Goal: Task Accomplishment & Management: Use online tool/utility

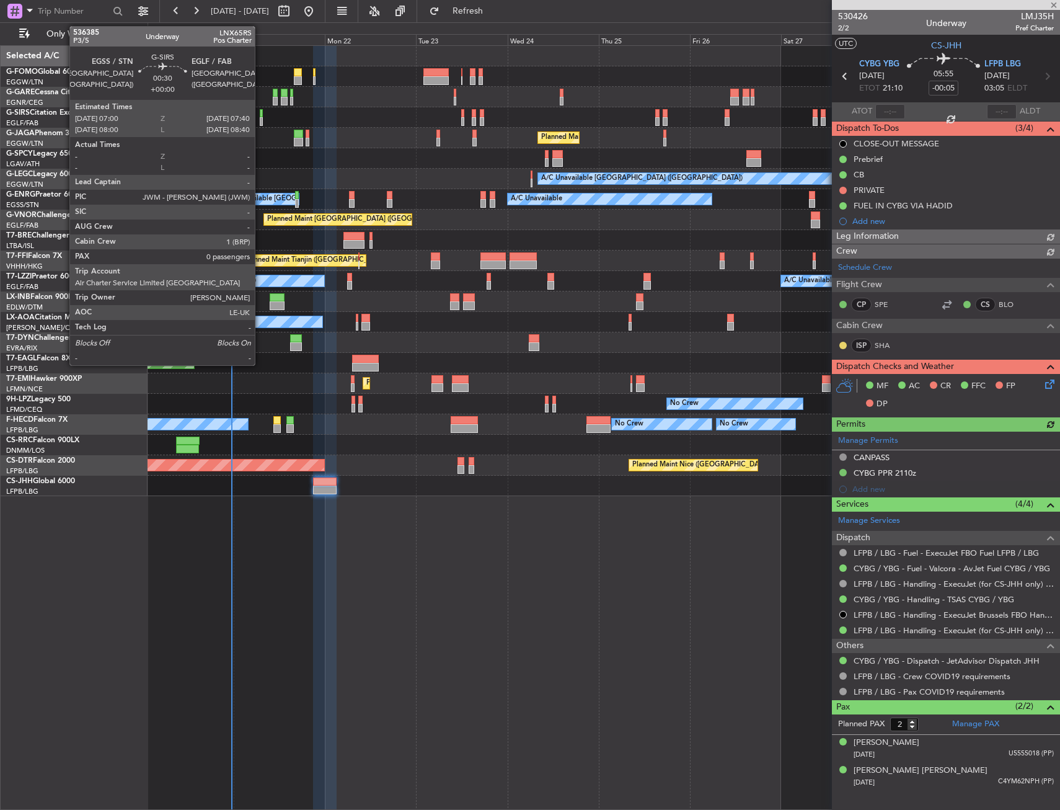
click at [260, 114] on div at bounding box center [261, 113] width 3 height 9
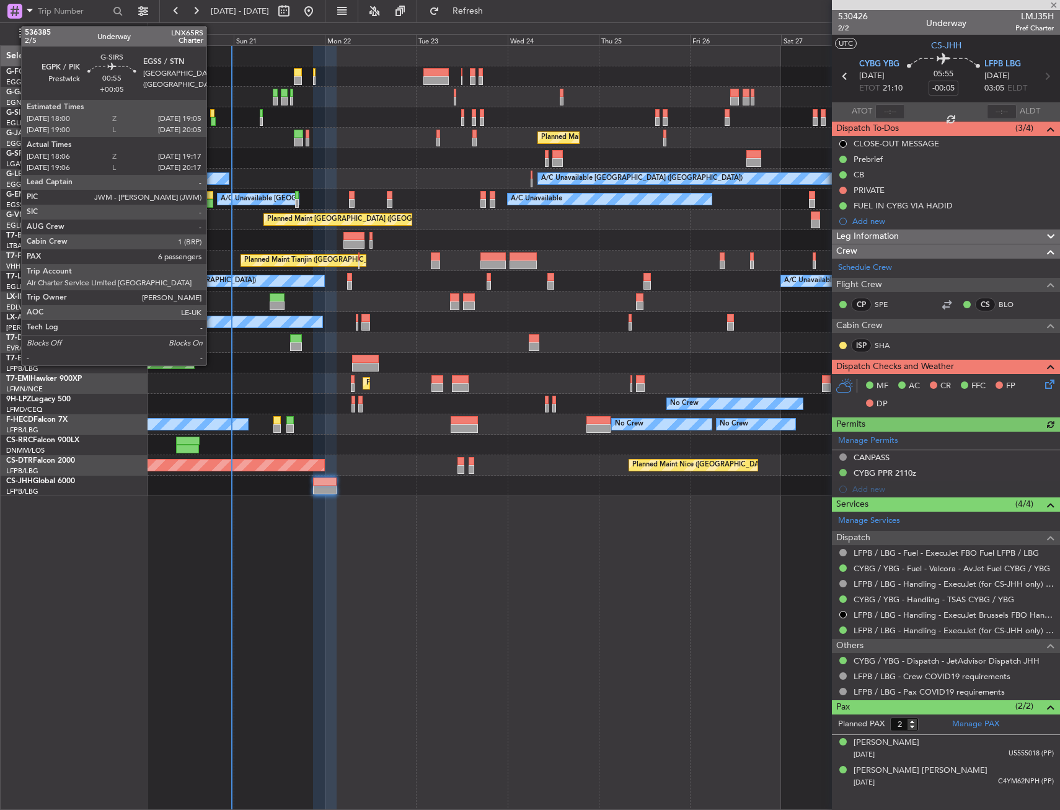
type input "0"
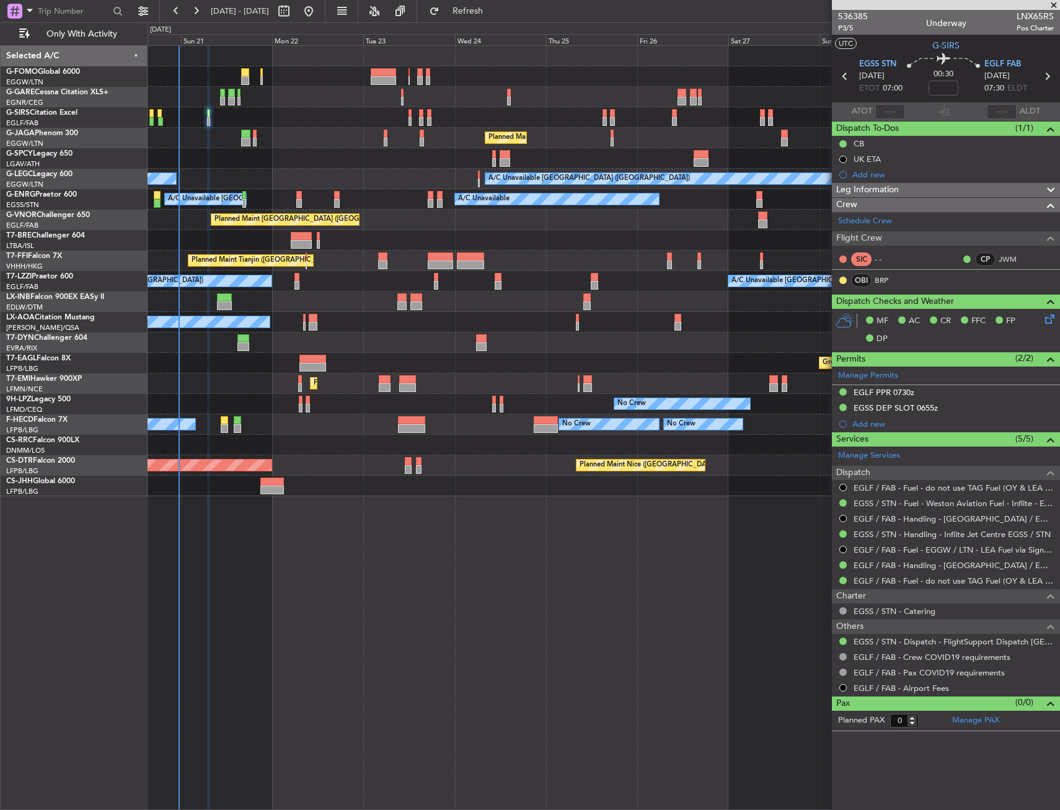
click at [451, 120] on div "Unplanned Maint [GEOGRAPHIC_DATA] ([GEOGRAPHIC_DATA])" at bounding box center [604, 117] width 912 height 20
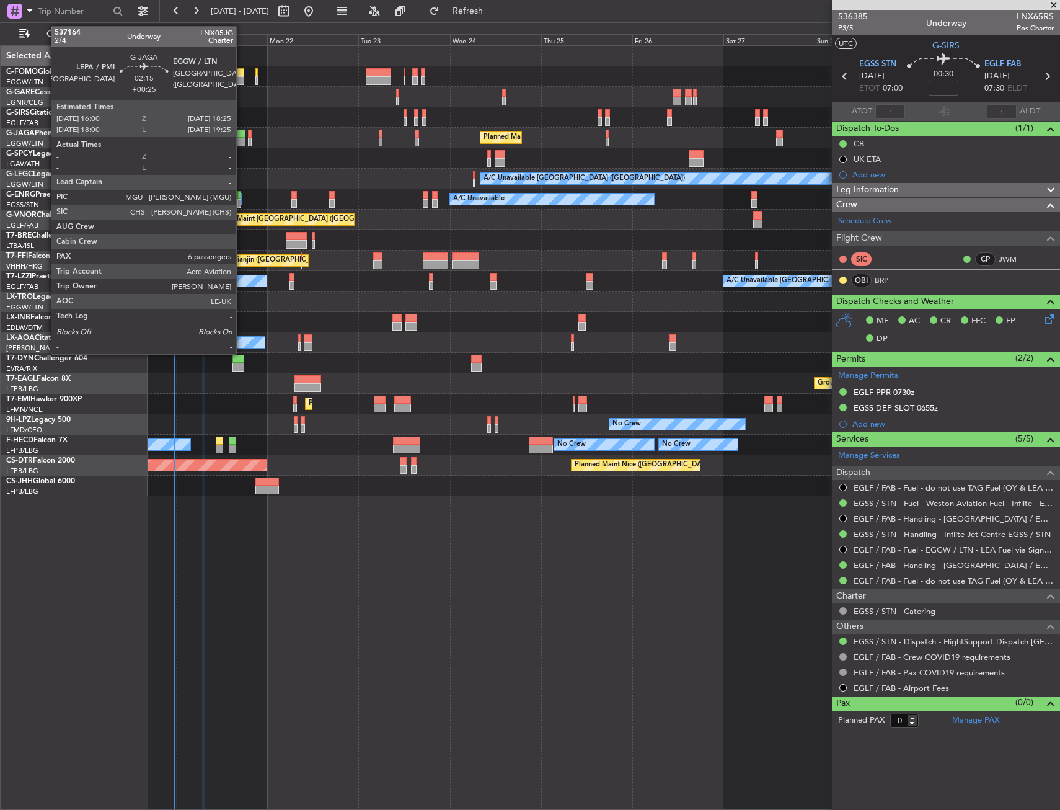
click at [245, 140] on div "Planned Maint [GEOGRAPHIC_DATA] ([GEOGRAPHIC_DATA])" at bounding box center [604, 138] width 912 height 20
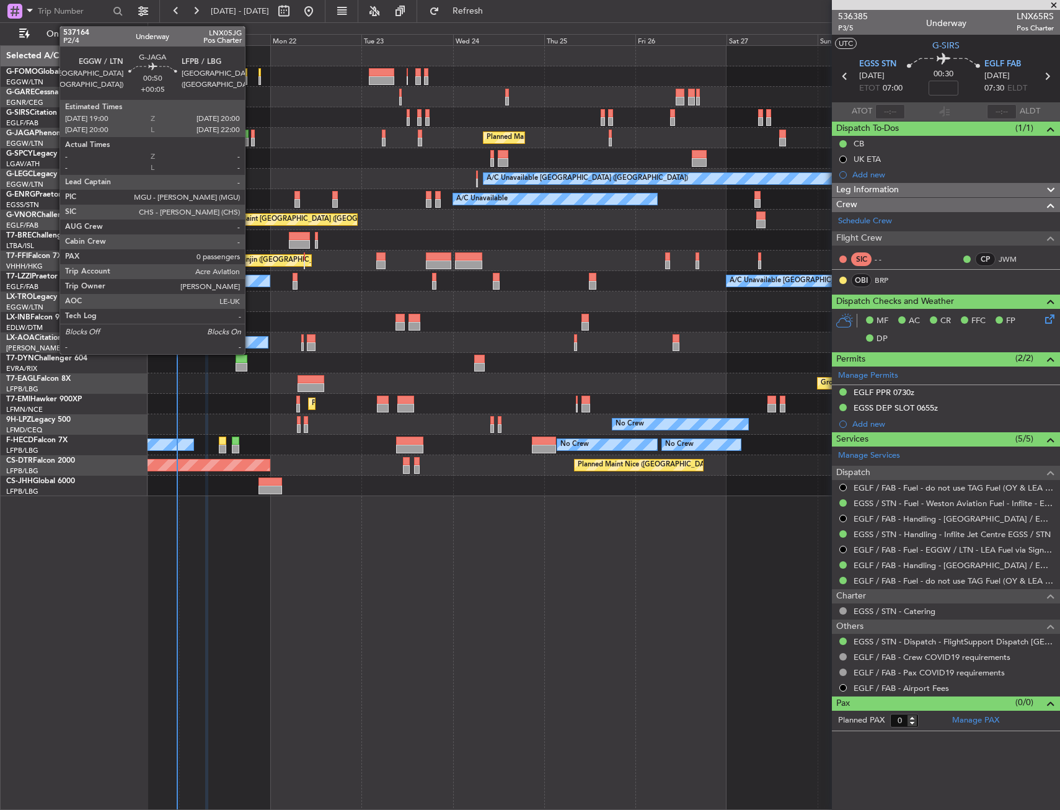
click at [251, 138] on div at bounding box center [253, 142] width 4 height 9
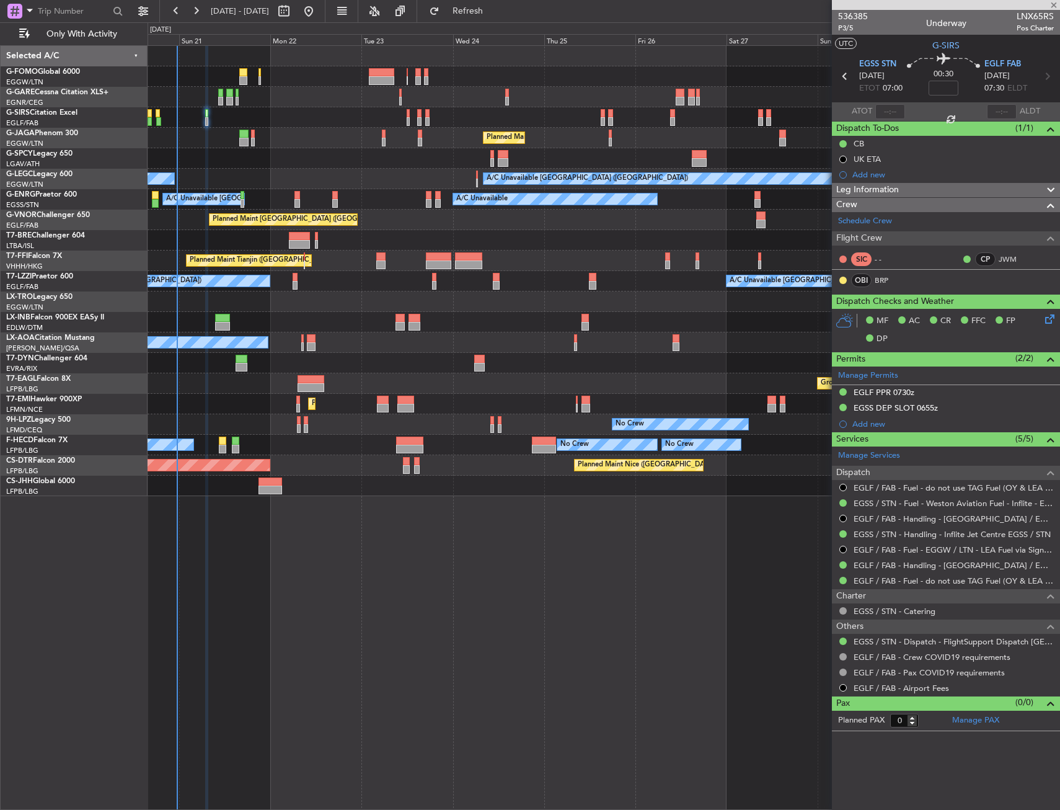
type input "+00:05"
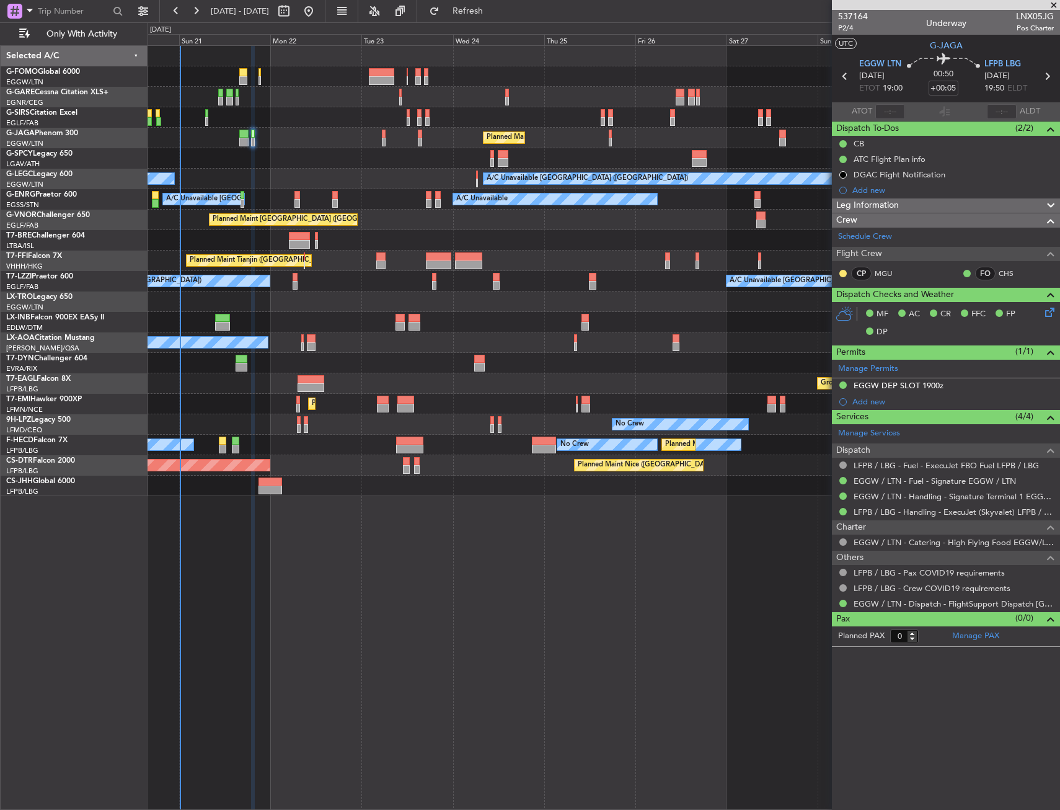
click at [567, 536] on div "Unplanned Maint [GEOGRAPHIC_DATA] ([GEOGRAPHIC_DATA]) Planned Maint [GEOGRAPHIC…" at bounding box center [604, 427] width 913 height 765
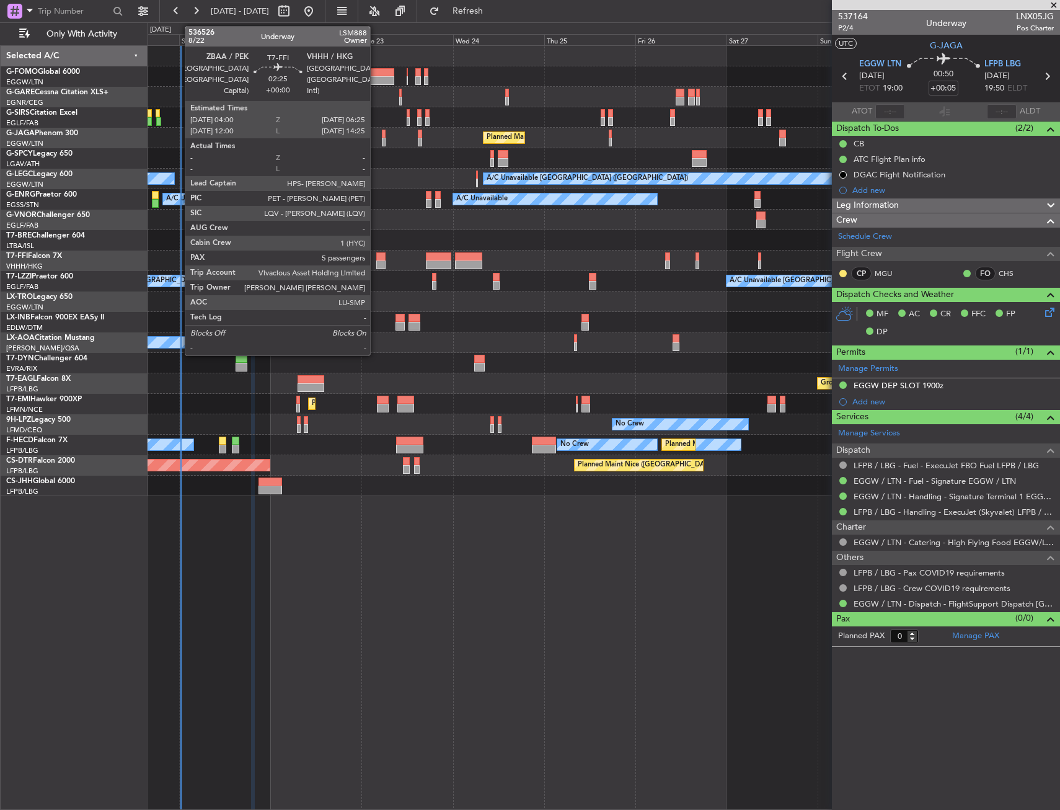
click at [376, 260] on div at bounding box center [380, 264] width 9 height 9
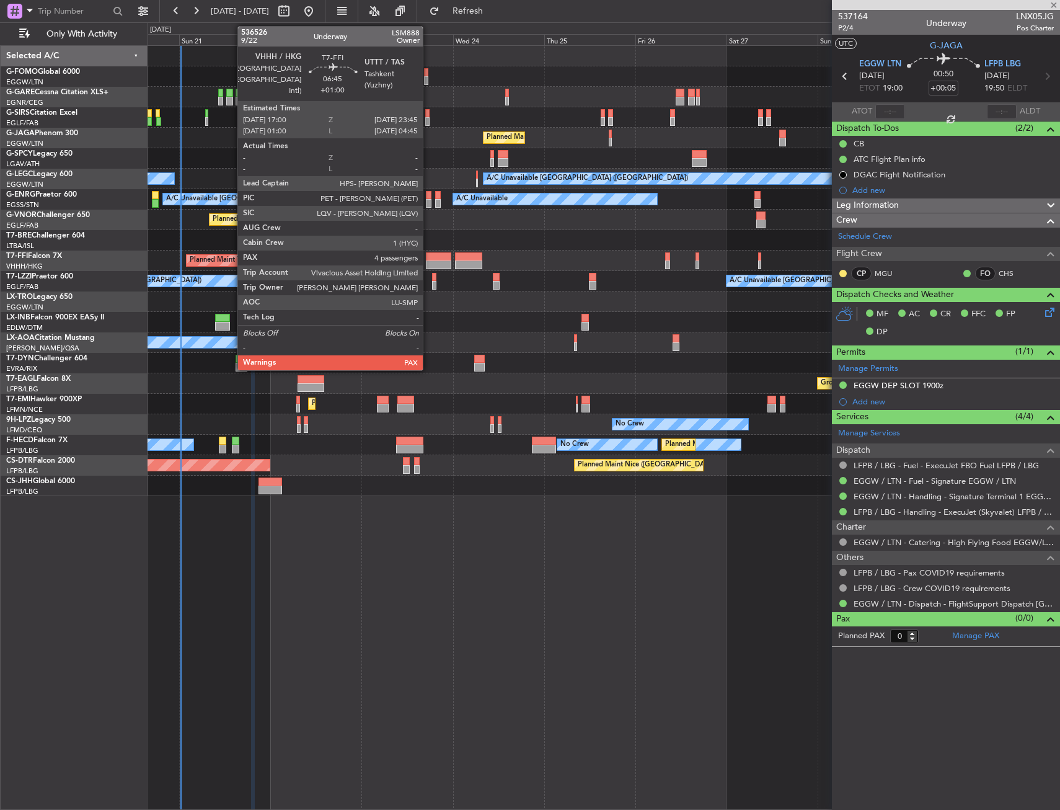
type input "5"
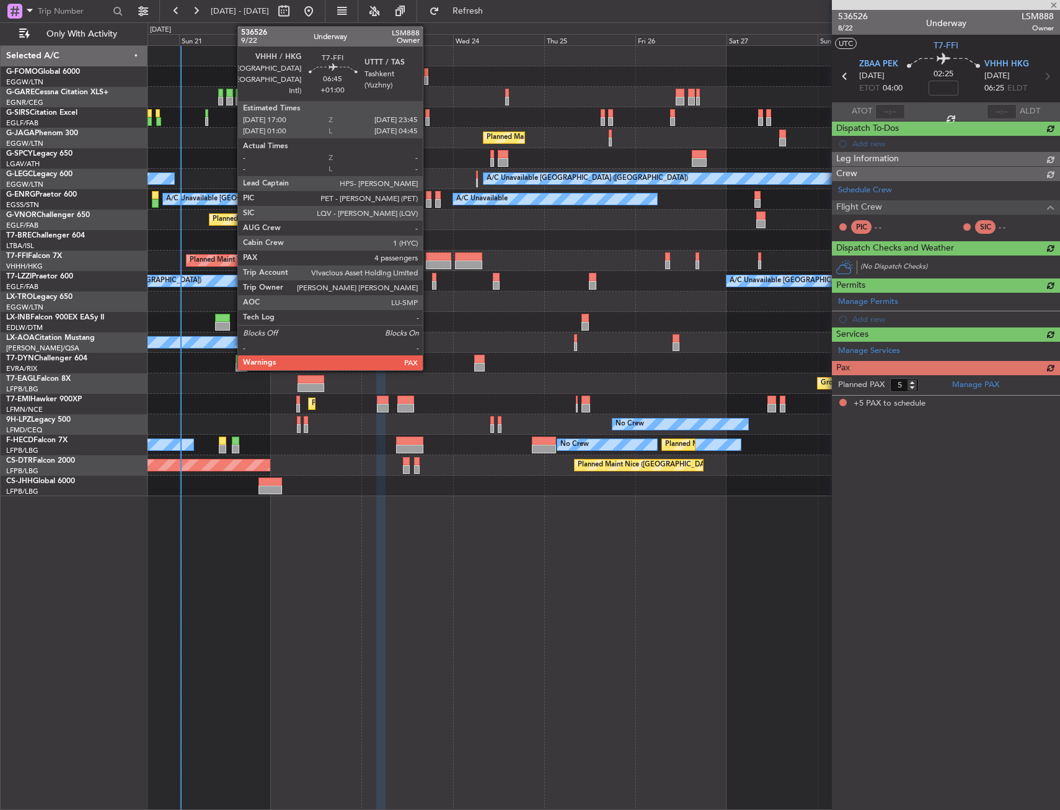
click at [428, 259] on div at bounding box center [439, 256] width 26 height 9
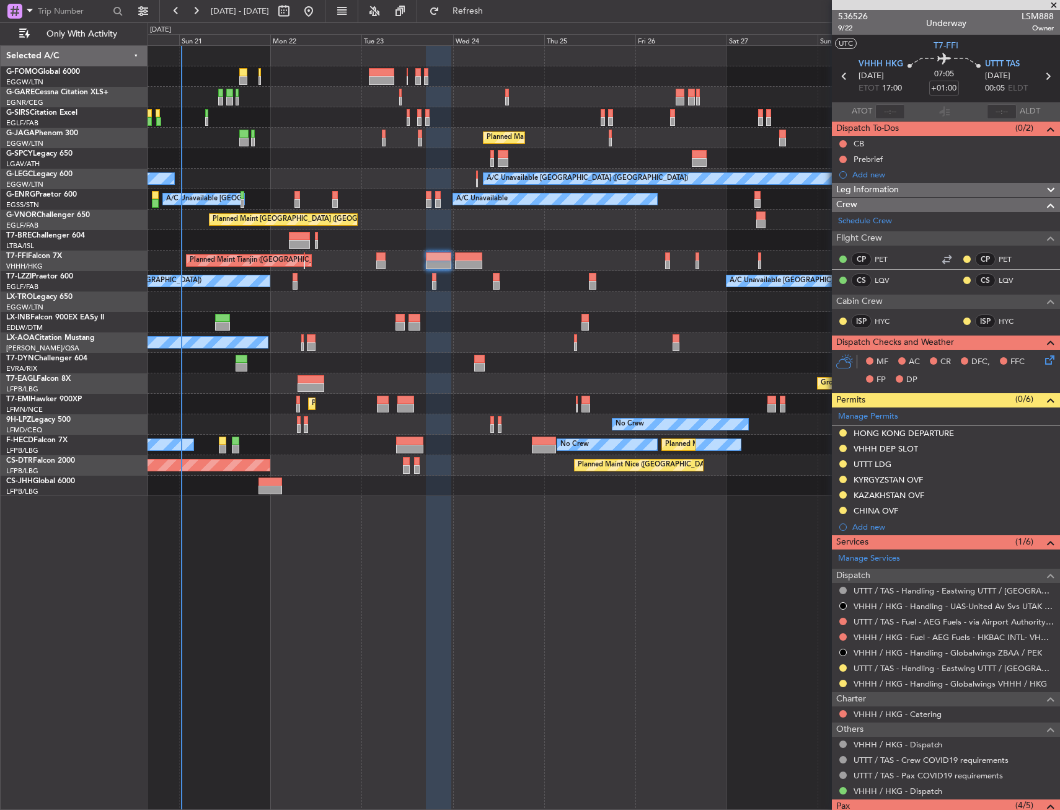
type input "+01:20"
